Goal: Task Accomplishment & Management: Use online tool/utility

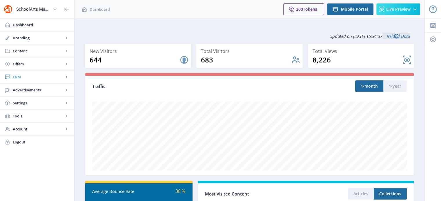
click at [18, 77] on span "CRM" at bounding box center [38, 77] width 51 height 6
click at [26, 93] on link "Readers" at bounding box center [37, 90] width 63 height 13
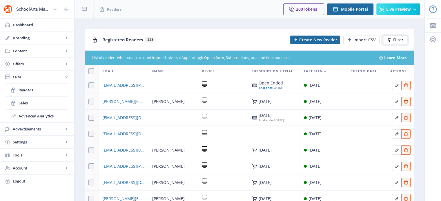
click at [388, 39] on icon at bounding box center [388, 39] width 3 height 3
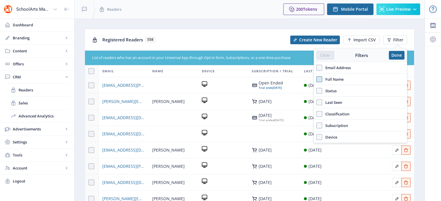
click at [320, 79] on span at bounding box center [319, 80] width 6 height 6
click at [316, 79] on input "Full Name" at bounding box center [316, 79] width 0 height 0
checkbox input "true"
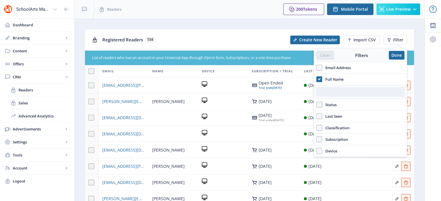
click at [330, 90] on input "text" at bounding box center [360, 92] width 88 height 9
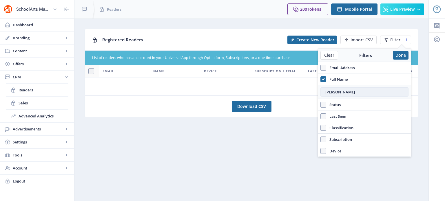
click at [325, 90] on input "[PERSON_NAME]" at bounding box center [365, 92] width 88 height 9
click at [334, 93] on input "[PERSON_NAME]" at bounding box center [365, 92] width 88 height 9
type input "[PERSON_NAME]"
click at [403, 54] on button "Done" at bounding box center [401, 55] width 16 height 9
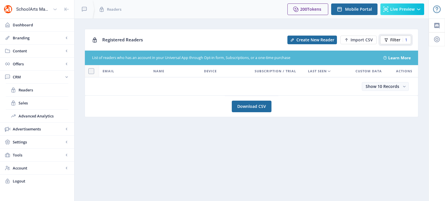
click at [392, 37] on button "Filter 1" at bounding box center [395, 40] width 31 height 9
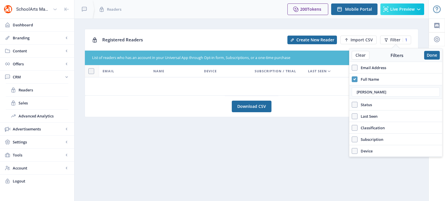
click at [356, 80] on span at bounding box center [355, 80] width 6 height 6
click at [352, 80] on input "Full Name" at bounding box center [352, 79] width 0 height 0
checkbox input "false"
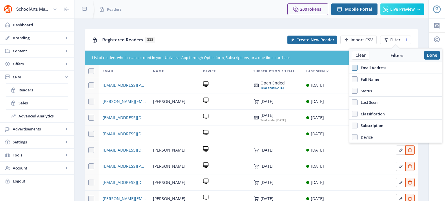
click at [354, 69] on span at bounding box center [355, 68] width 6 height 6
click at [352, 68] on input "Email Address" at bounding box center [352, 68] width 0 height 0
checkbox input "true"
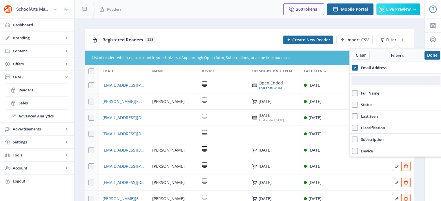
click at [361, 81] on input "text" at bounding box center [396, 80] width 88 height 9
paste input "[EMAIL_ADDRESS][DOMAIN_NAME]"
click at [361, 81] on input "[EMAIL_ADDRESS][DOMAIN_NAME]" at bounding box center [396, 80] width 88 height 9
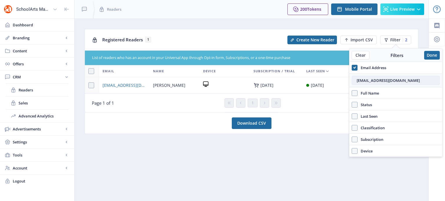
click at [361, 81] on input "[EMAIL_ADDRESS][DOMAIN_NAME]" at bounding box center [396, 80] width 88 height 9
type input "[EMAIL_ADDRESS][DOMAIN_NAME]"
click at [311, 148] on nb-layout-column "Registered Readers 1 Create New Reader Import CSV Filter 2 List of readers who …" at bounding box center [251, 110] width 355 height 183
click at [434, 57] on button "Done" at bounding box center [432, 55] width 16 height 9
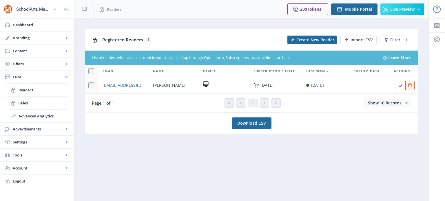
click at [205, 84] on icon at bounding box center [206, 84] width 6 height 6
click at [126, 85] on span "[EMAIL_ADDRESS][DOMAIN_NAME]" at bounding box center [124, 85] width 43 height 7
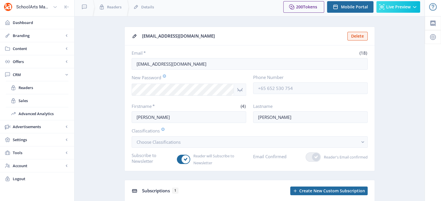
scroll to position [3, 0]
click at [26, 99] on span "Sales" at bounding box center [44, 101] width 50 height 6
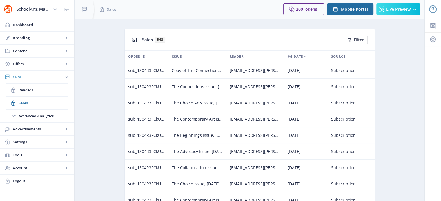
click at [20, 77] on span "CRM" at bounding box center [38, 77] width 51 height 6
